Goal: Information Seeking & Learning: Learn about a topic

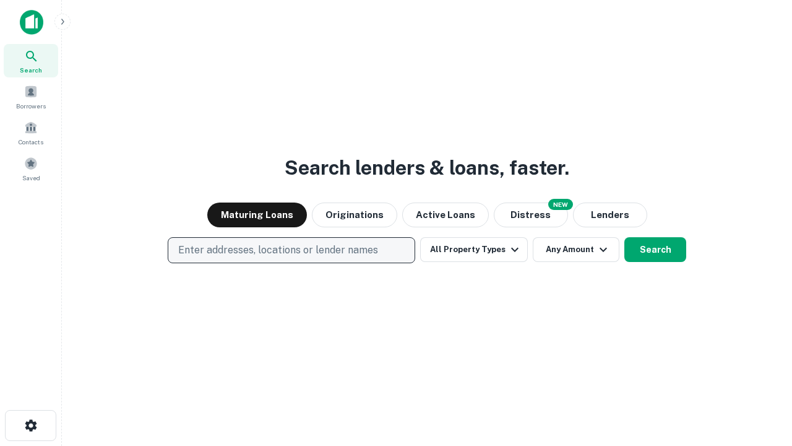
click at [291, 250] on p "Enter addresses, locations or lender names" at bounding box center [278, 250] width 200 height 15
type input "**********"
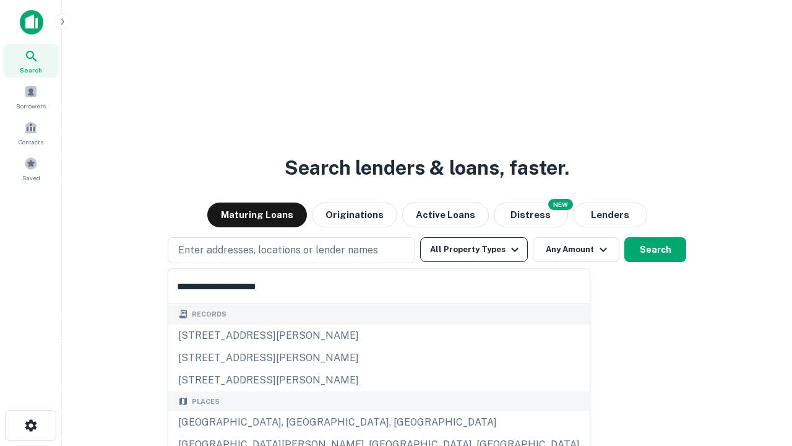
click at [296, 422] on div "[GEOGRAPHIC_DATA], [GEOGRAPHIC_DATA], [GEOGRAPHIC_DATA]" at bounding box center [378, 422] width 421 height 22
click at [474, 249] on button "All Property Types" at bounding box center [474, 249] width 108 height 25
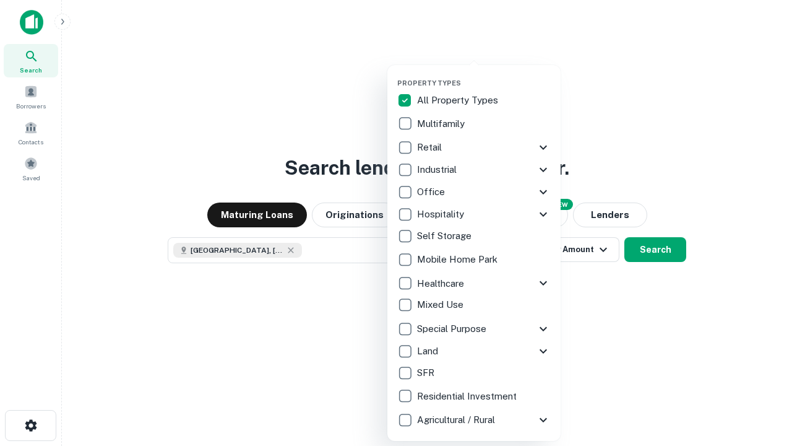
click at [484, 75] on button "button" at bounding box center [483, 75] width 173 height 1
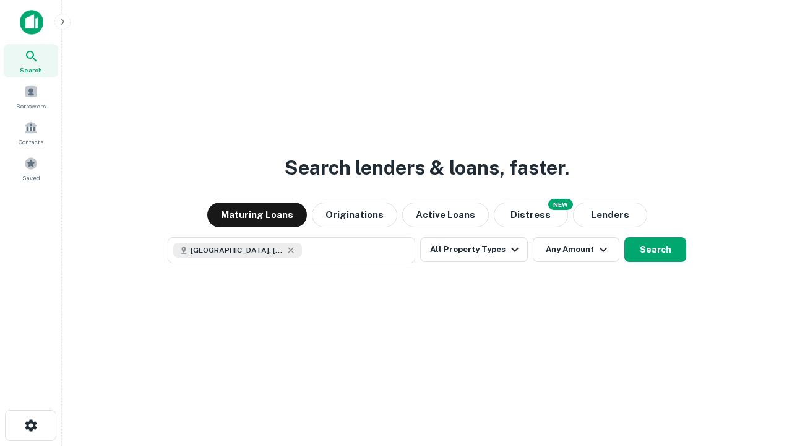
scroll to position [20, 0]
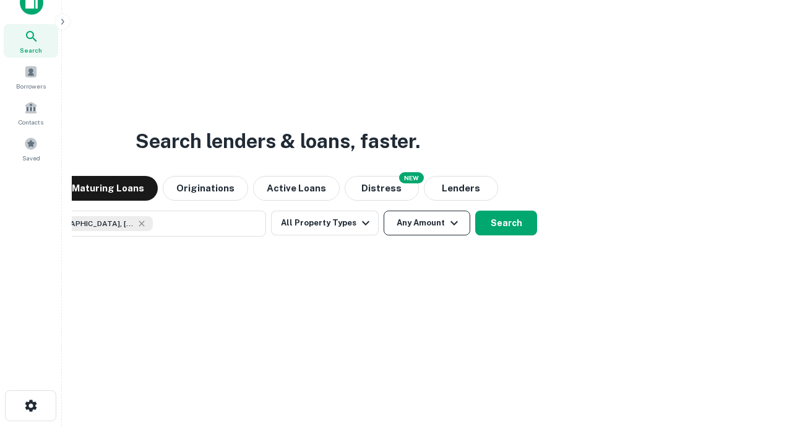
click at [384, 210] on button "Any Amount" at bounding box center [427, 222] width 87 height 25
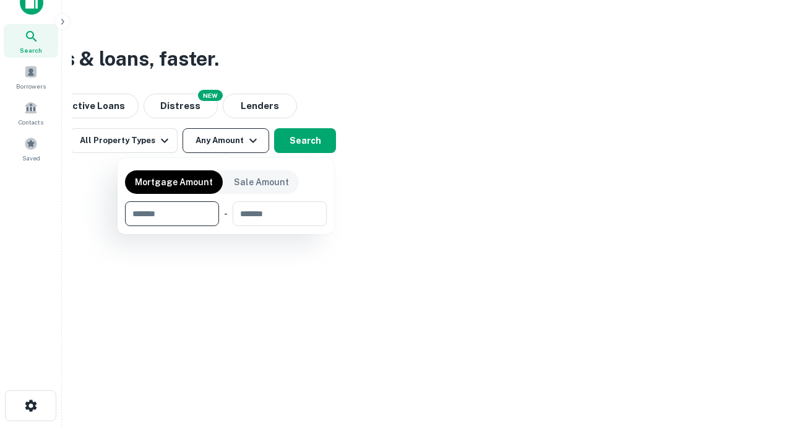
type input "*******"
click at [226, 226] on button "button" at bounding box center [226, 226] width 202 height 1
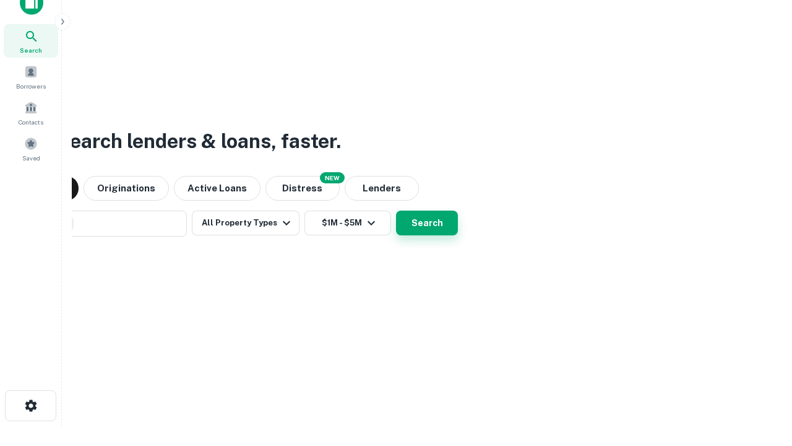
click at [396, 210] on button "Search" at bounding box center [427, 222] width 62 height 25
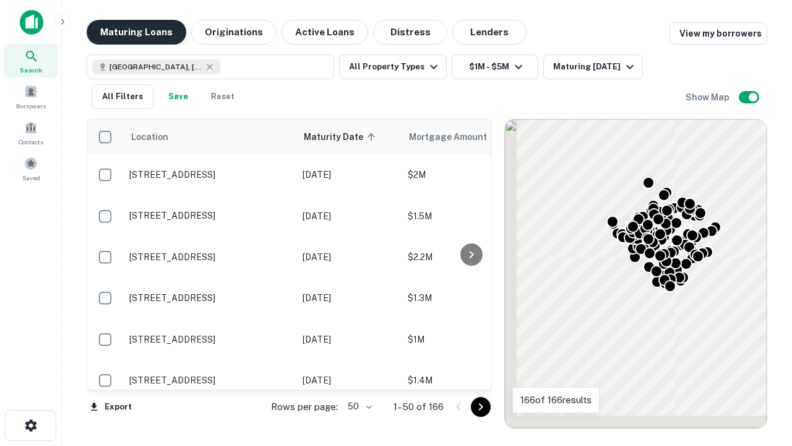
click at [136, 32] on button "Maturing Loans" at bounding box center [137, 32] width 100 height 25
